Goal: Information Seeking & Learning: Learn about a topic

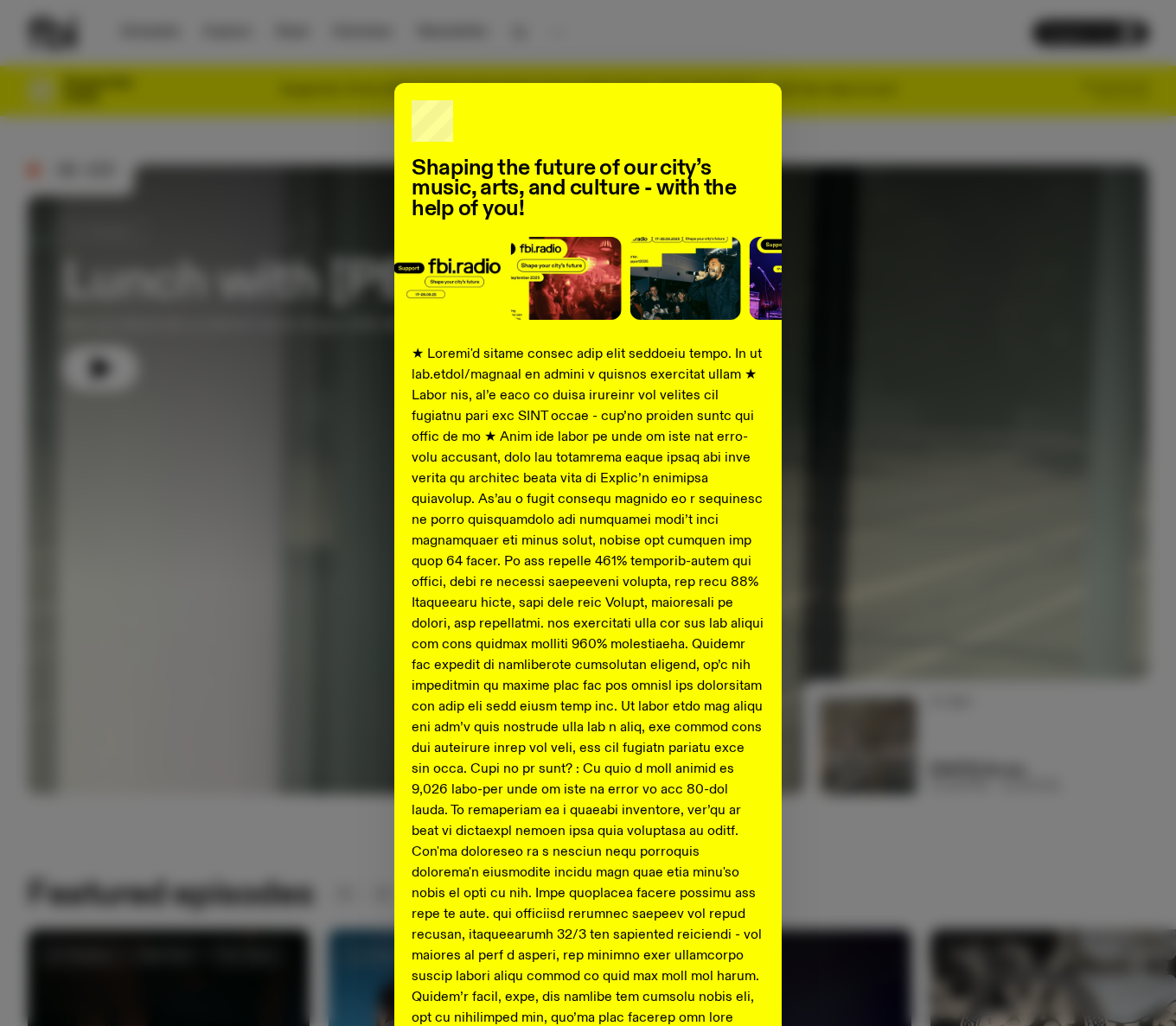
click at [150, 37] on div "Shaping the future of our city’s music, arts, and culture - with the help of yo…" at bounding box center [588, 513] width 1176 height 1026
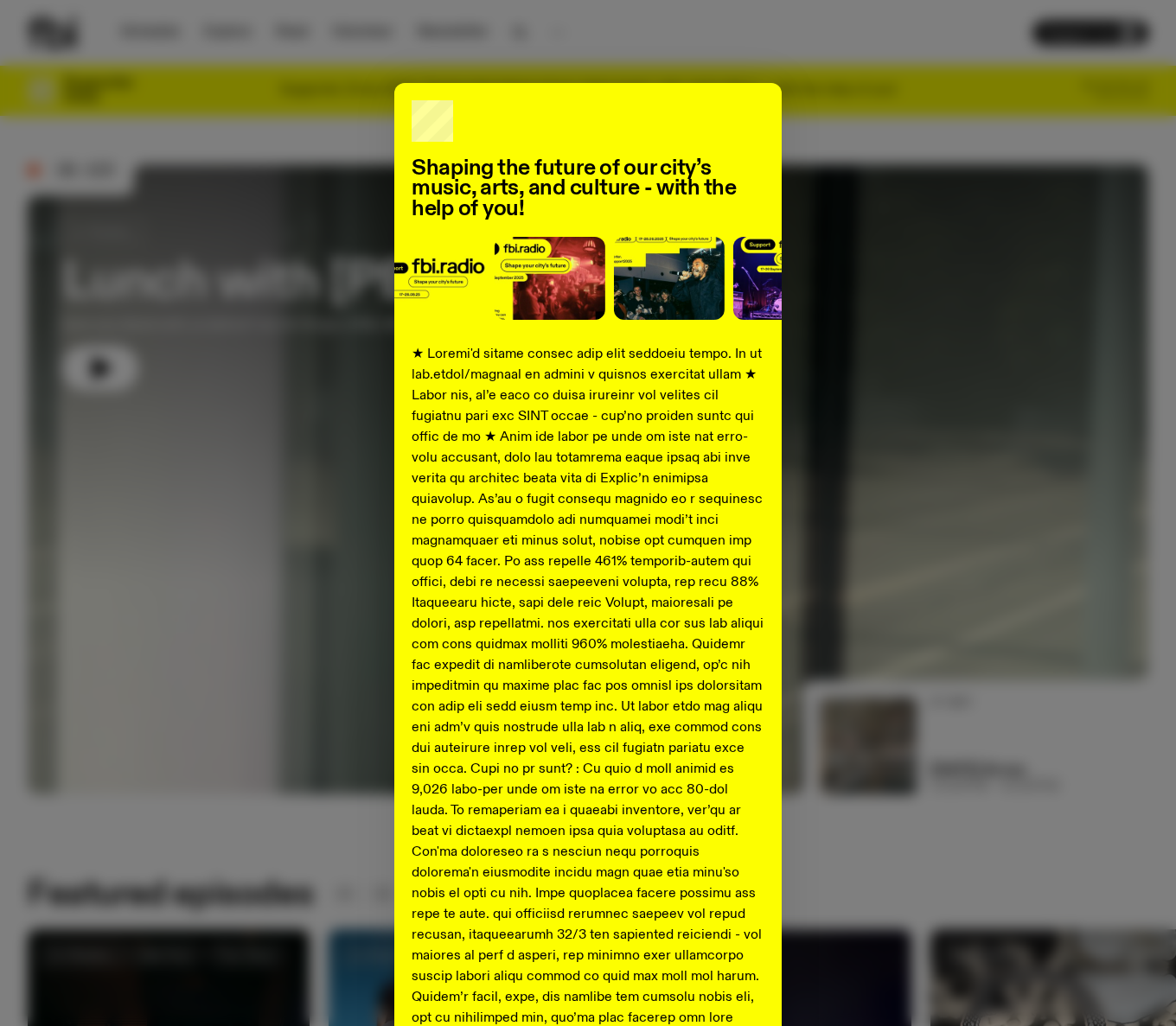
click at [292, 408] on div "Shaping the future of our city’s music, arts, and culture - with the help of yo…" at bounding box center [588, 645] width 1121 height 1125
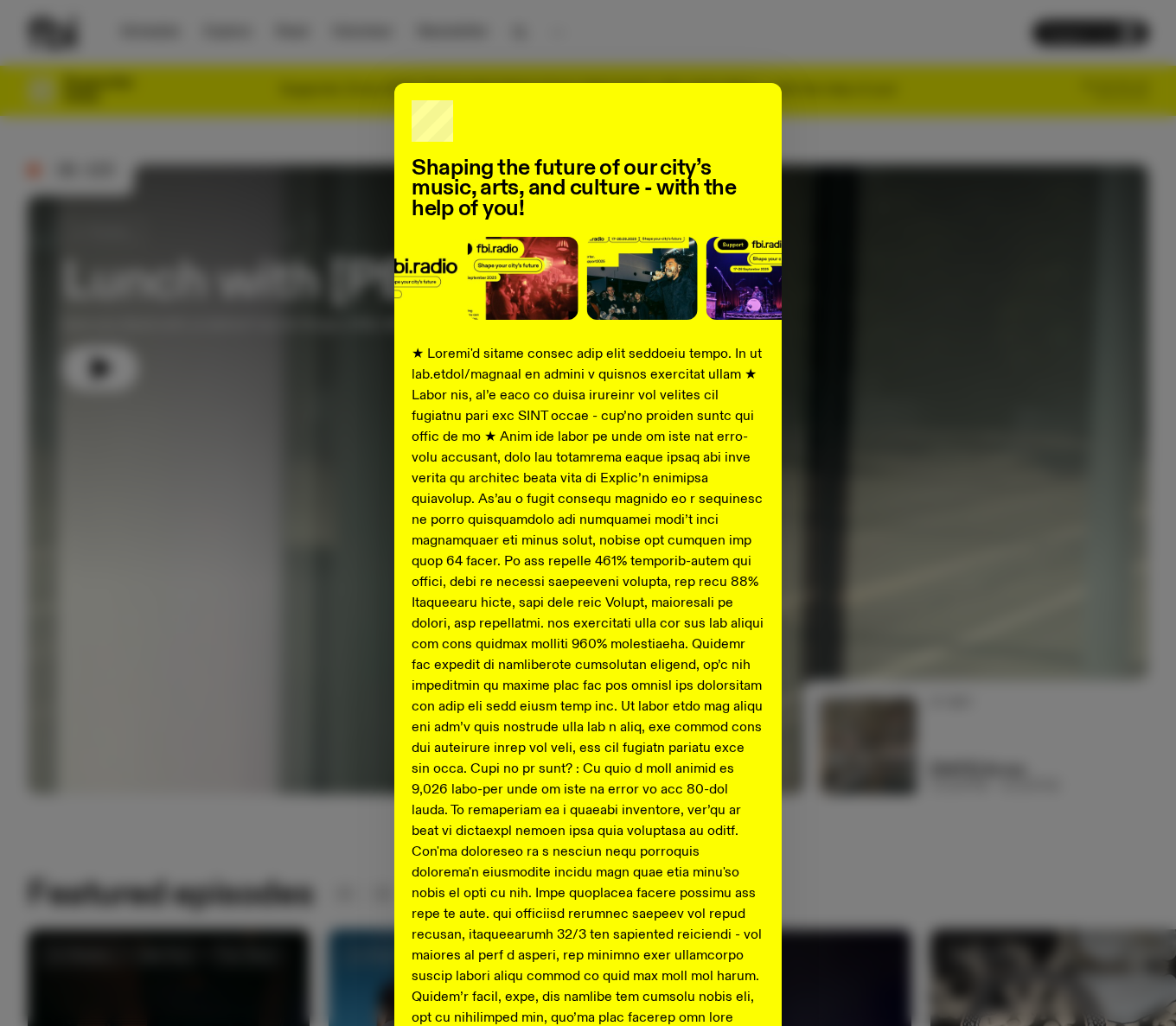
scroll to position [264, 0]
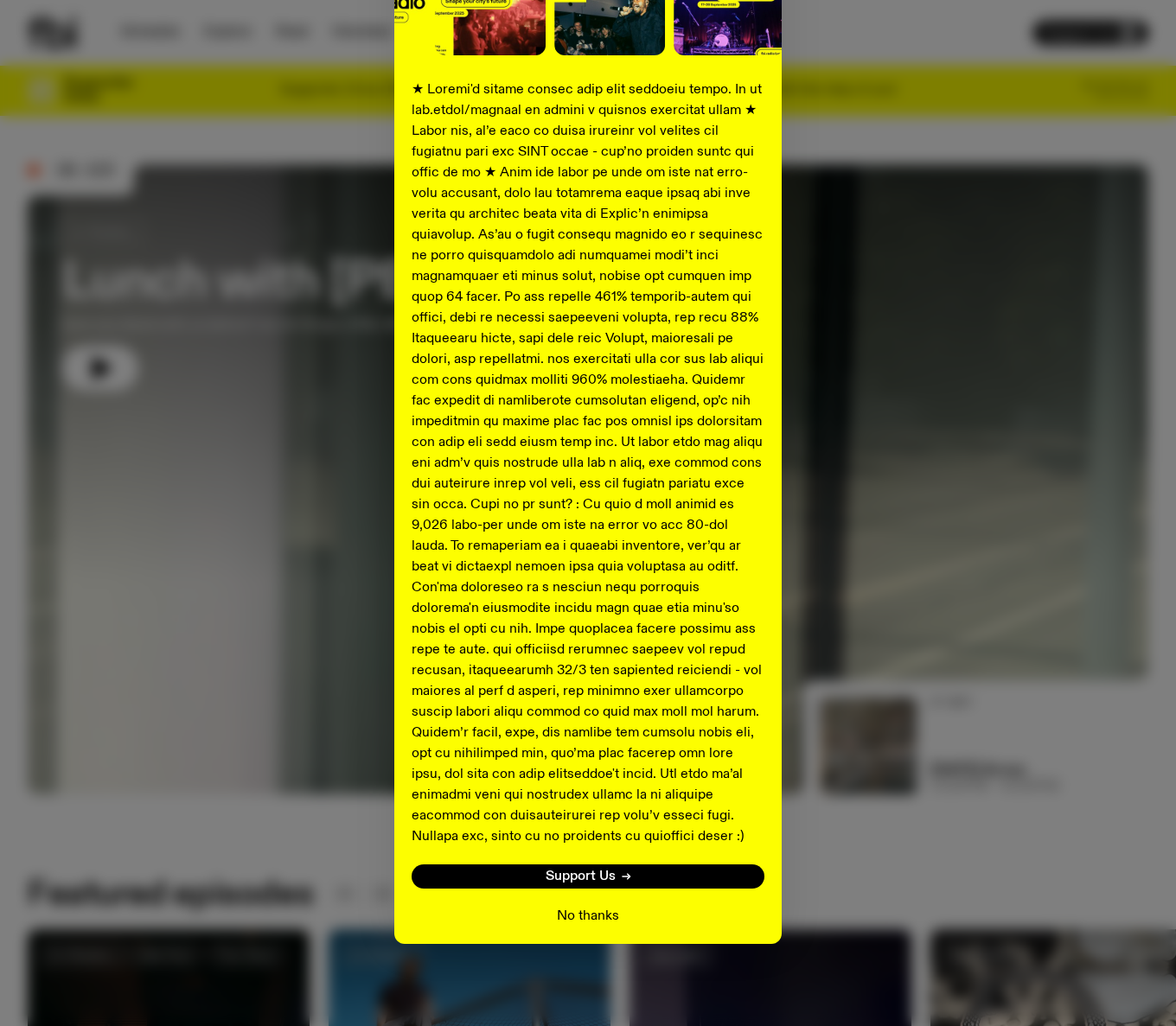
click at [583, 913] on button "No thanks" at bounding box center [588, 916] width 63 height 21
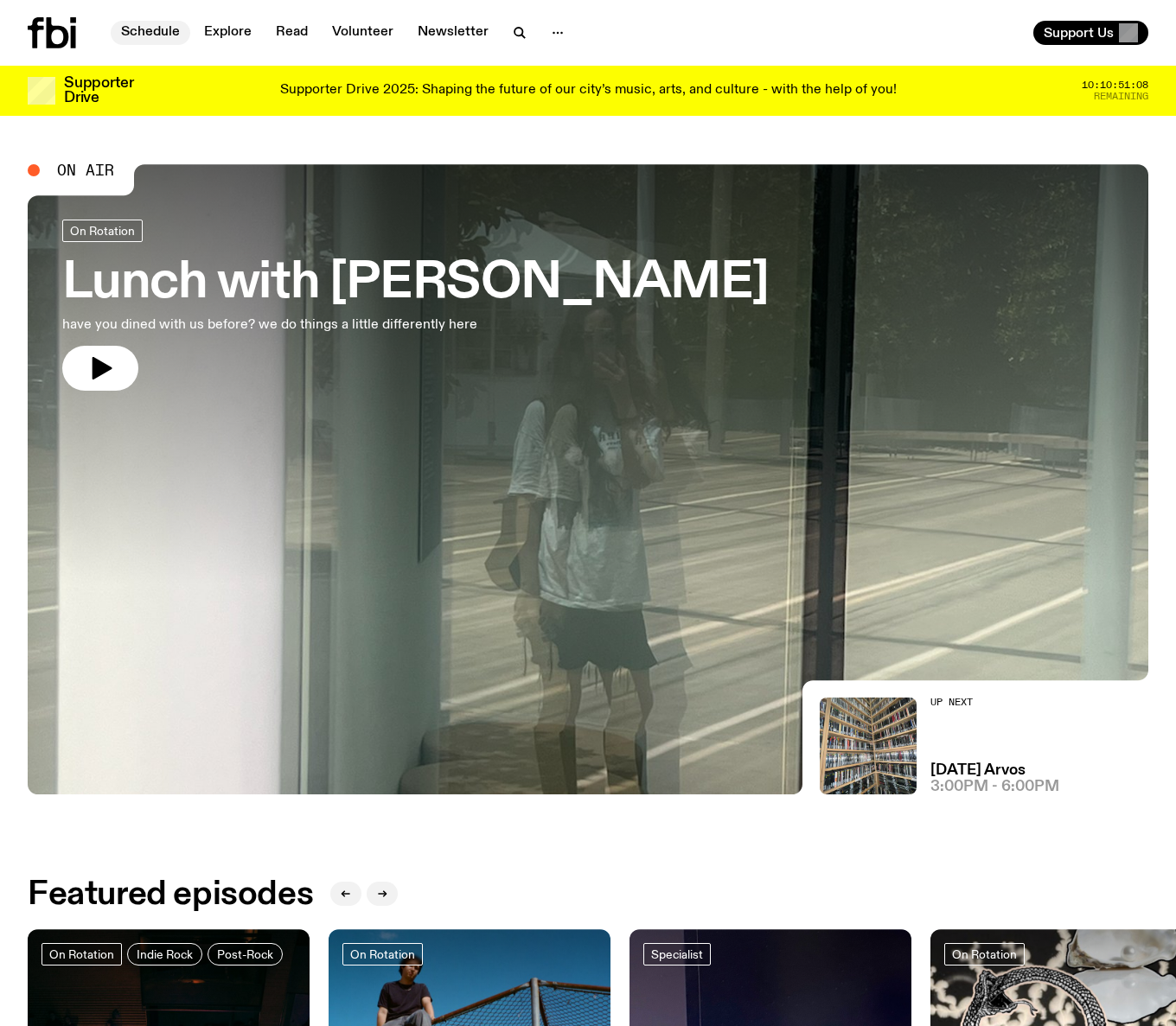
click at [157, 29] on link "Schedule" at bounding box center [150, 33] width 79 height 24
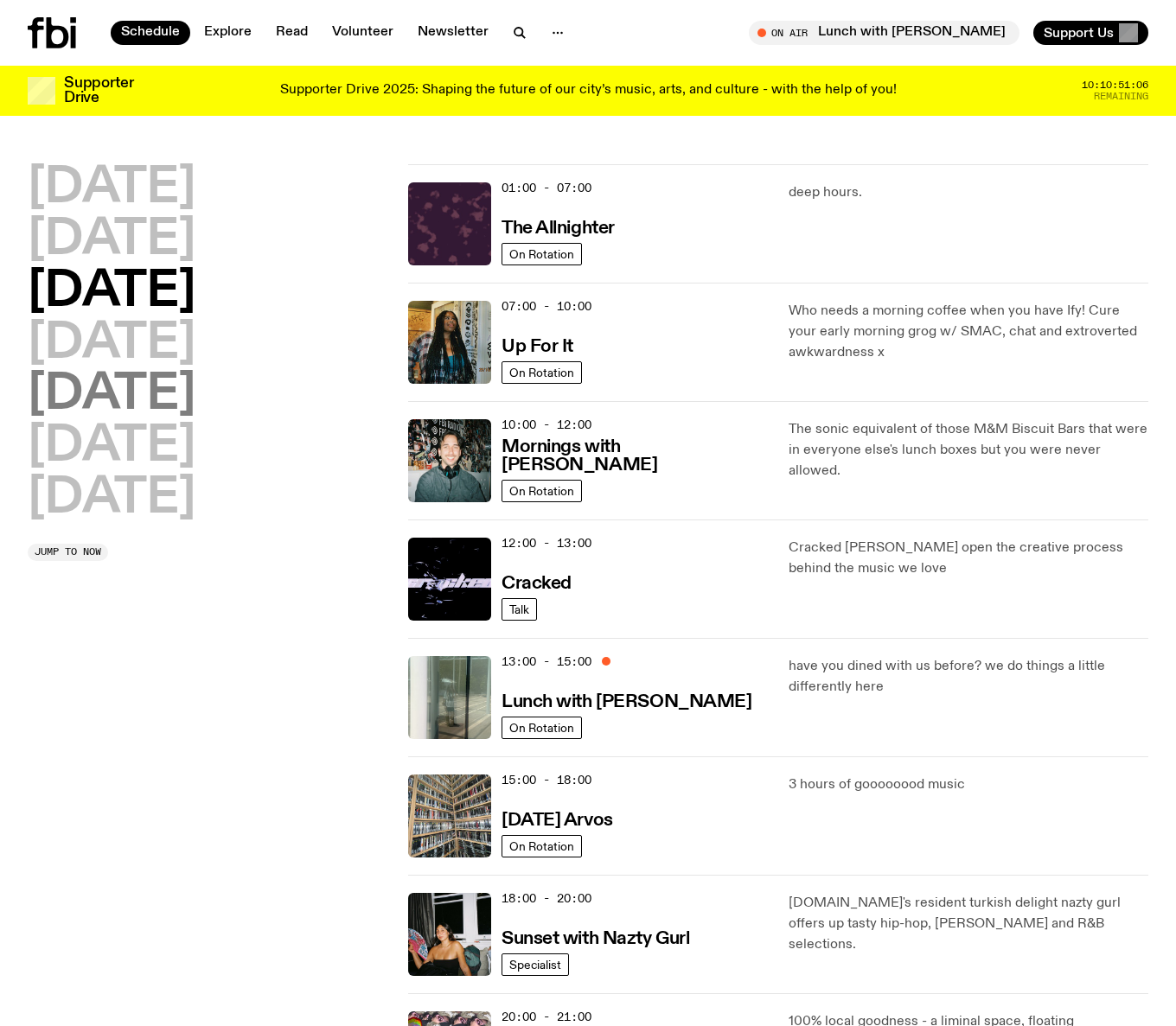
click at [132, 401] on h2 "[DATE]" at bounding box center [112, 395] width 168 height 48
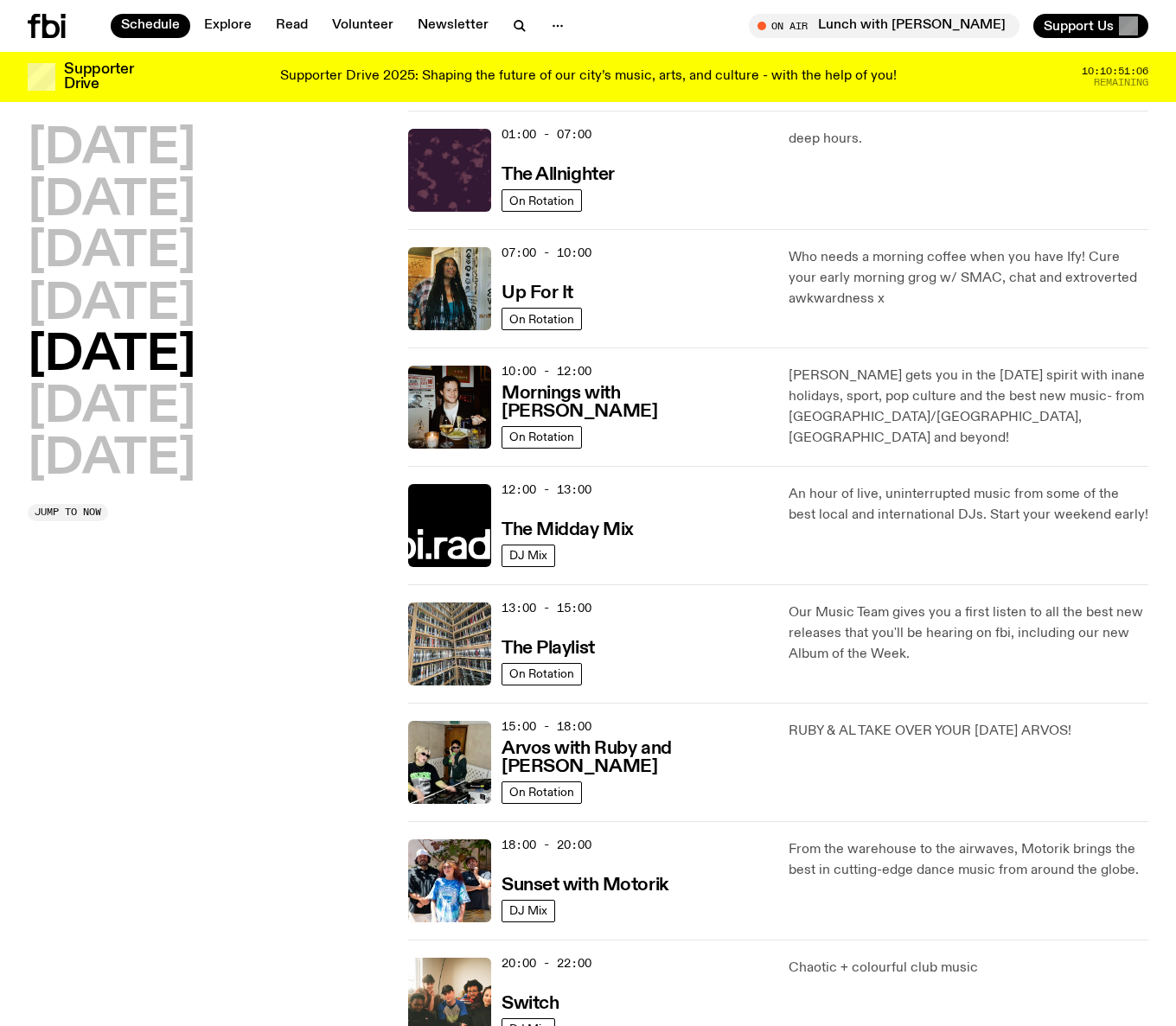
scroll to position [48, 0]
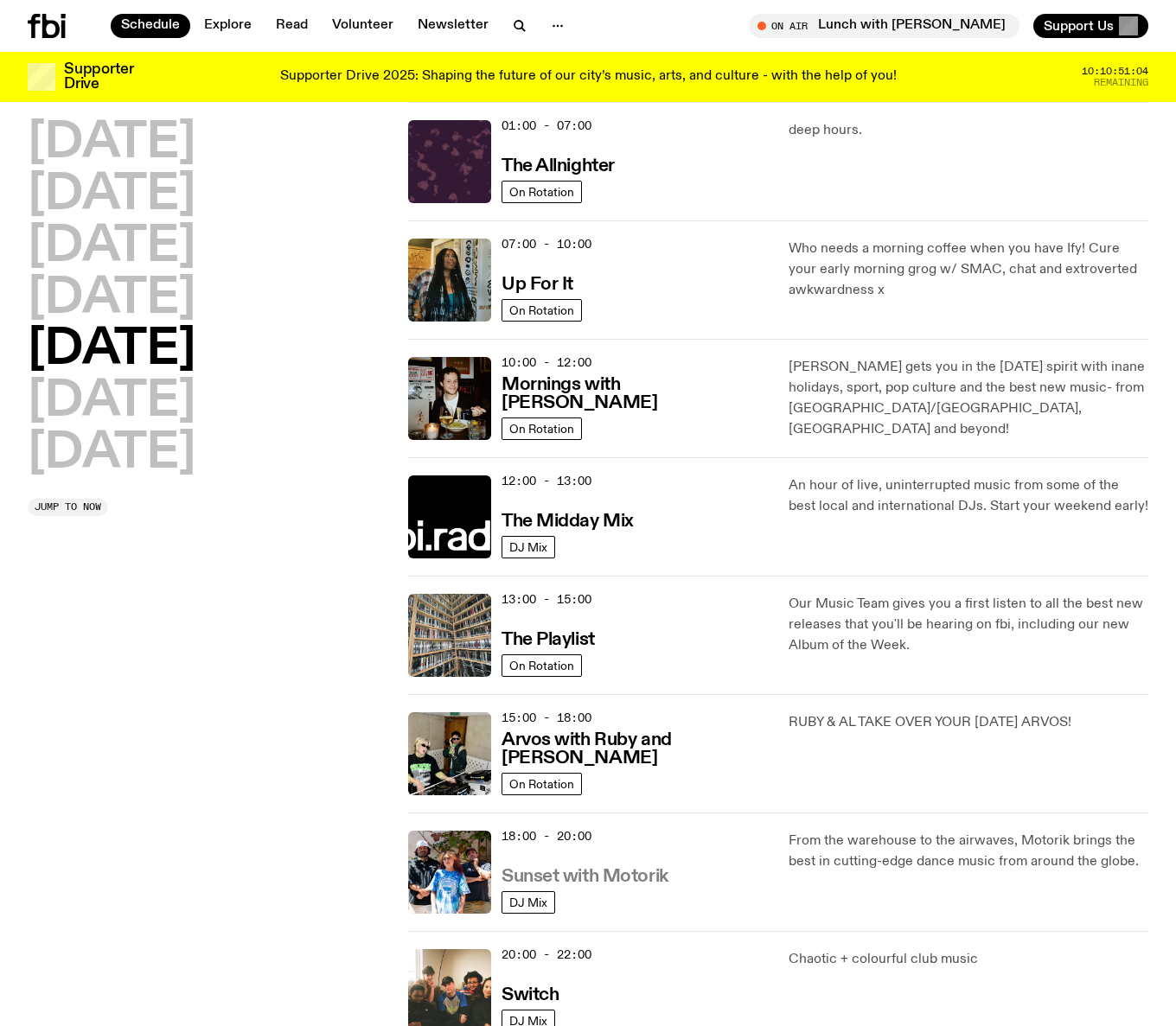
click at [651, 878] on h3 "Sunset with Motorik" at bounding box center [585, 877] width 167 height 18
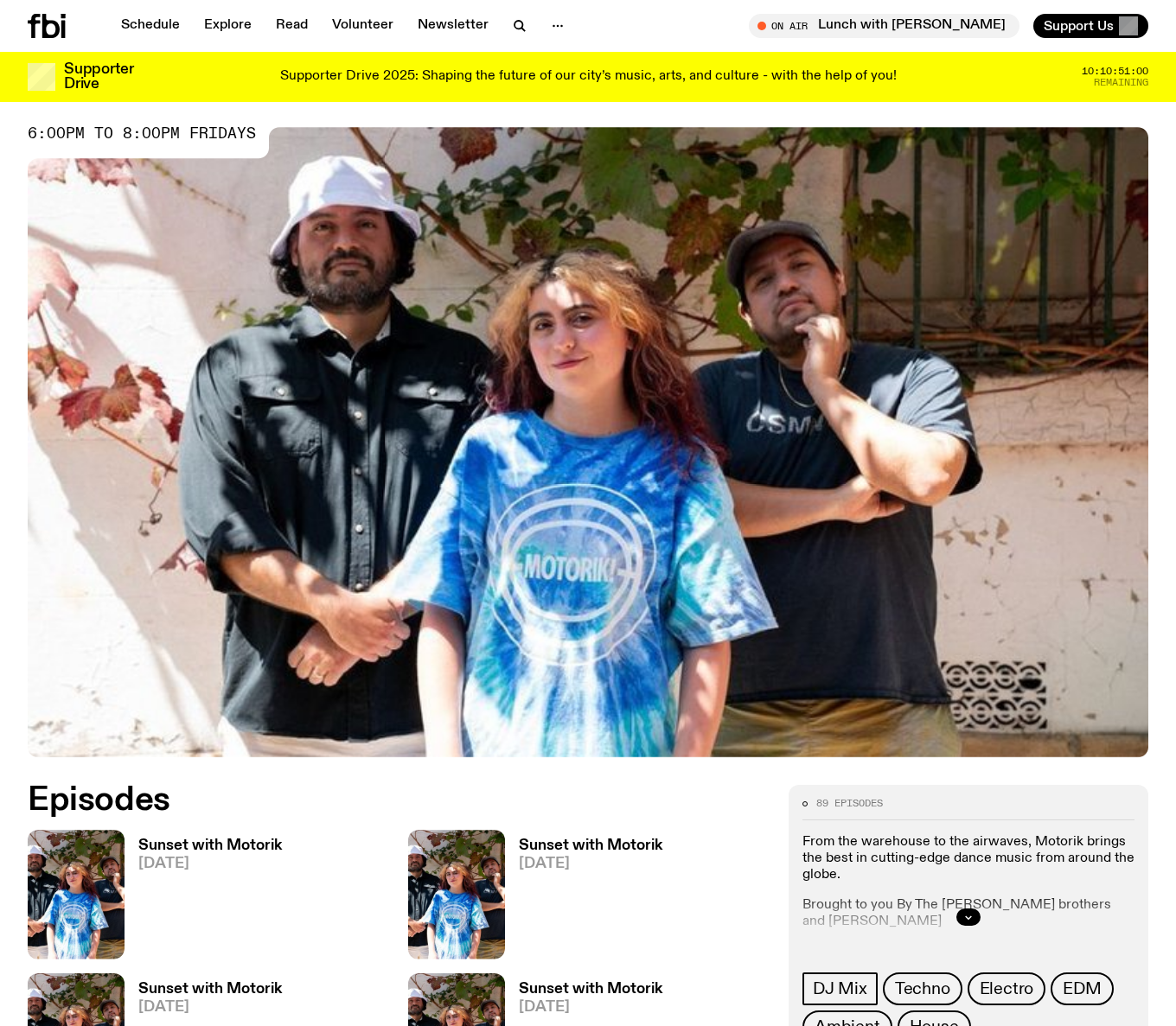
scroll to position [121, 0]
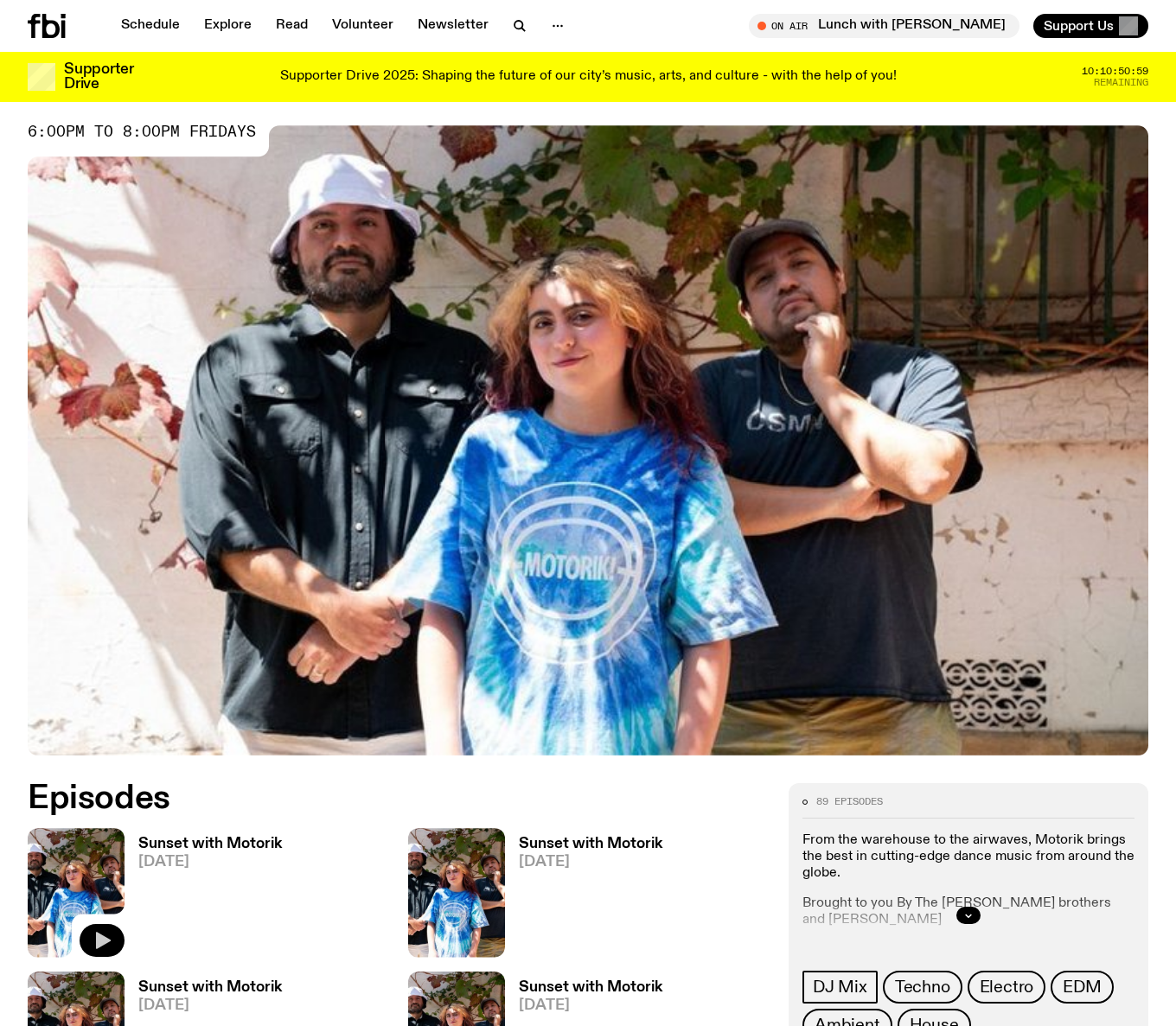
click at [101, 936] on icon "button" at bounding box center [102, 940] width 14 height 17
